Goal: Find specific page/section: Find specific page/section

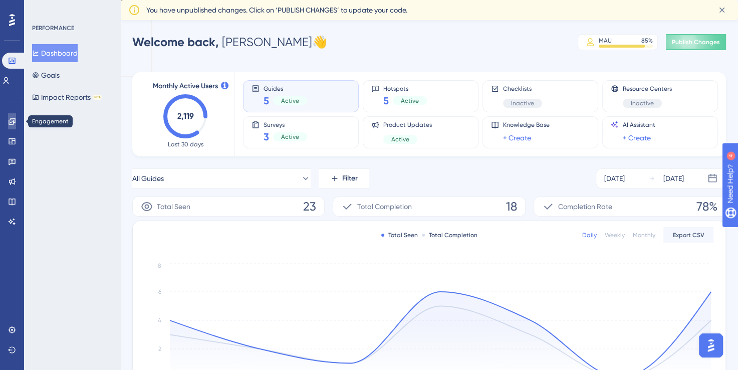
click at [10, 121] on icon at bounding box center [12, 121] width 8 height 8
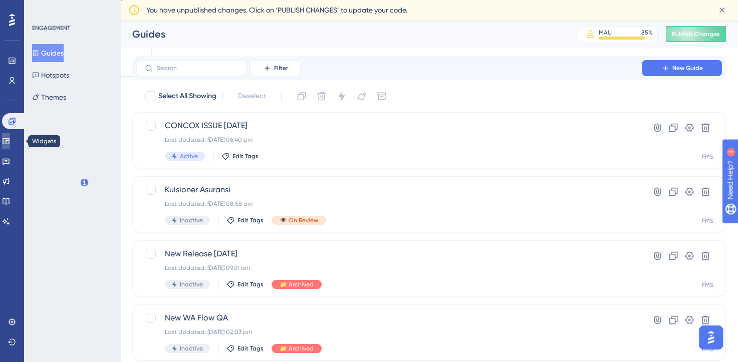
click at [10, 144] on icon at bounding box center [6, 141] width 8 height 8
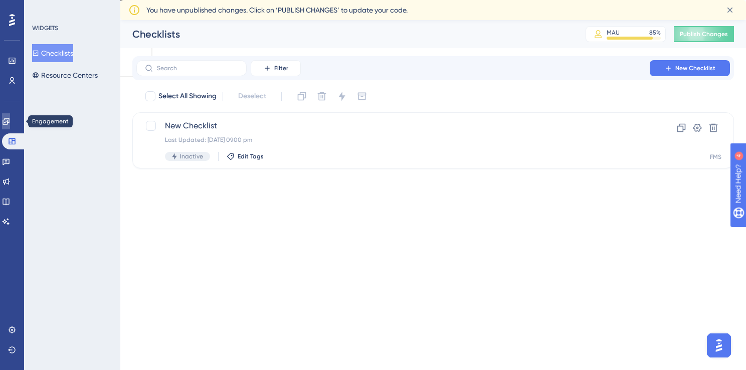
click at [9, 118] on icon at bounding box center [6, 121] width 8 height 8
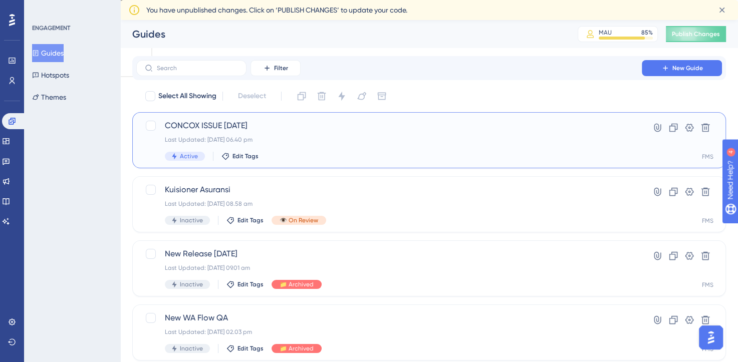
click at [220, 130] on span "CONCOX ISSUE [DATE]" at bounding box center [389, 126] width 449 height 12
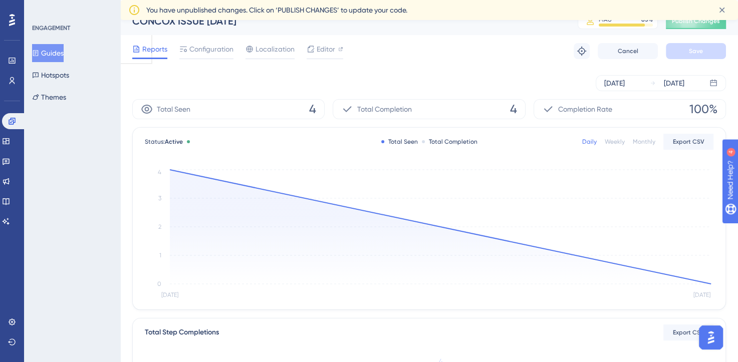
scroll to position [2, 0]
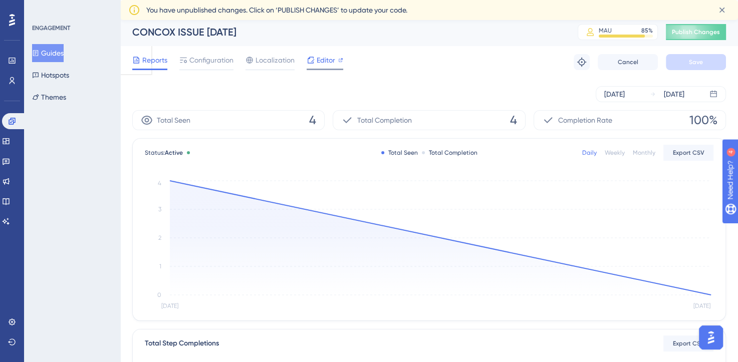
click at [327, 67] on div "Editor" at bounding box center [325, 62] width 37 height 16
